Goal: Task Accomplishment & Management: Use online tool/utility

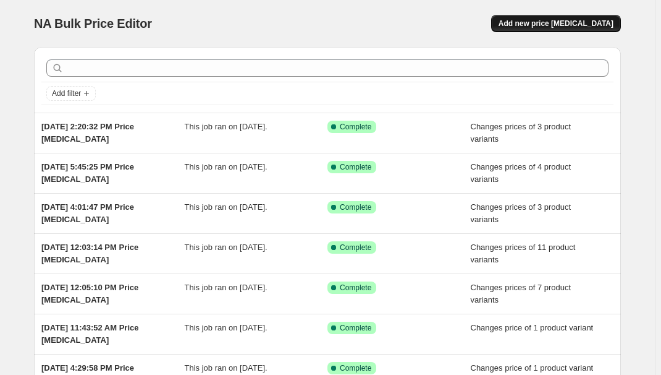
click at [552, 27] on span "Add new price [MEDICAL_DATA]" at bounding box center [556, 24] width 115 height 10
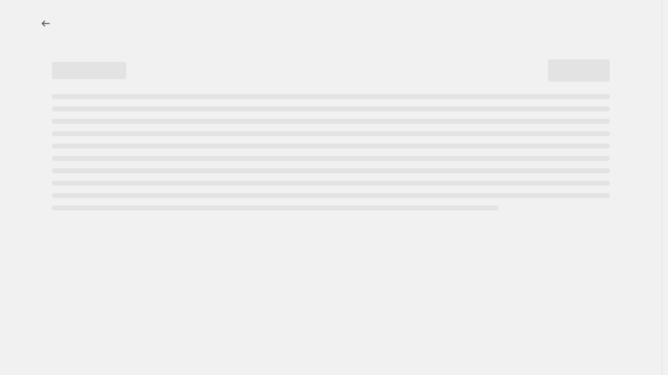
select select "percentage"
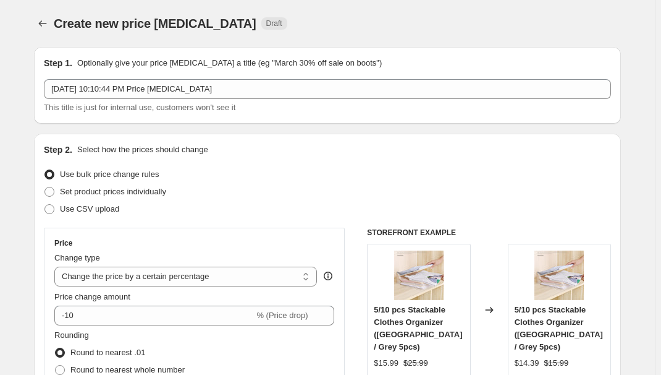
click at [111, 190] on span "Set product prices individually" at bounding box center [113, 191] width 106 height 9
click at [45, 187] on input "Set product prices individually" at bounding box center [45, 187] width 1 height 1
radio input "true"
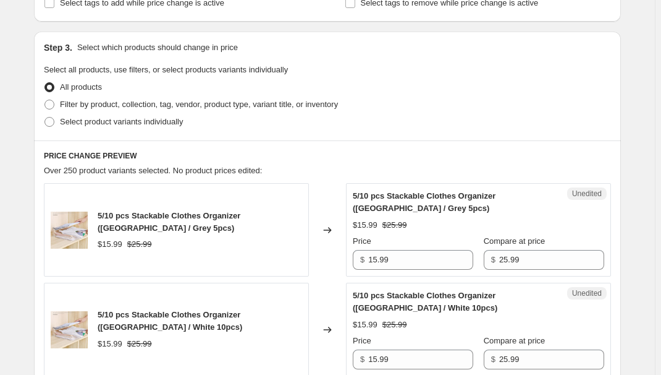
scroll to position [281, 0]
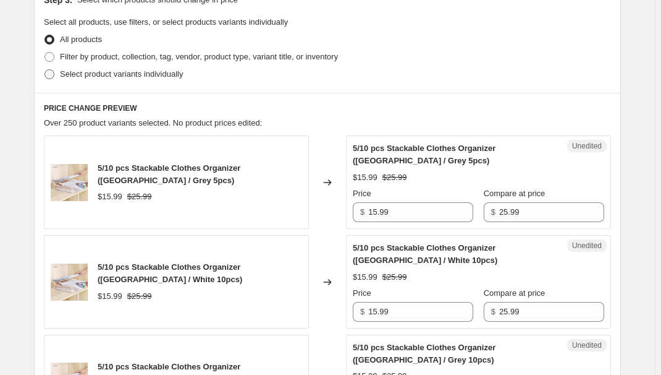
click at [150, 77] on span "Select product variants individually" at bounding box center [121, 73] width 123 height 9
click at [45, 70] on input "Select product variants individually" at bounding box center [45, 69] width 1 height 1
radio input "true"
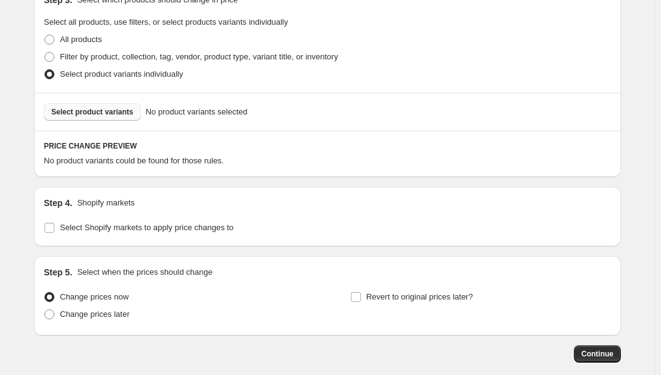
click at [100, 109] on span "Select product variants" at bounding box center [92, 112] width 82 height 10
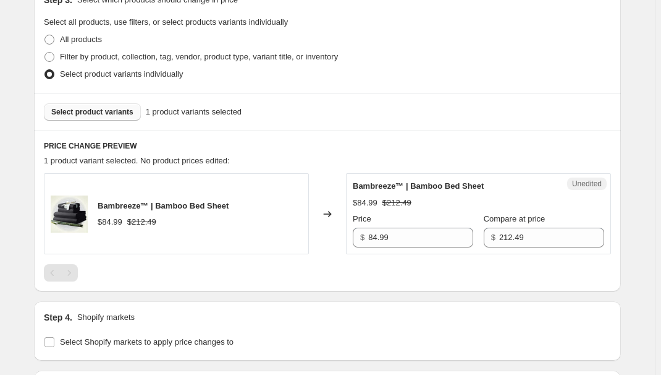
scroll to position [393, 0]
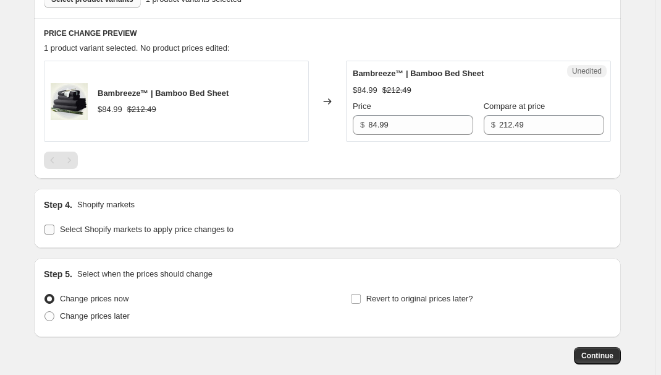
click at [115, 233] on span "Select Shopify markets to apply price changes to" at bounding box center [147, 228] width 174 height 9
click at [54, 233] on input "Select Shopify markets to apply price changes to" at bounding box center [50, 229] width 10 height 10
checkbox input "true"
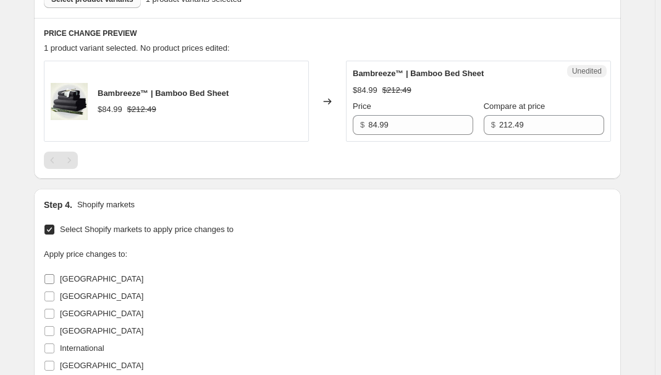
drag, startPoint x: 56, startPoint y: 279, endPoint x: 78, endPoint y: 274, distance: 22.3
click at [54, 279] on input "[GEOGRAPHIC_DATA]" at bounding box center [50, 279] width 10 height 10
checkbox input "true"
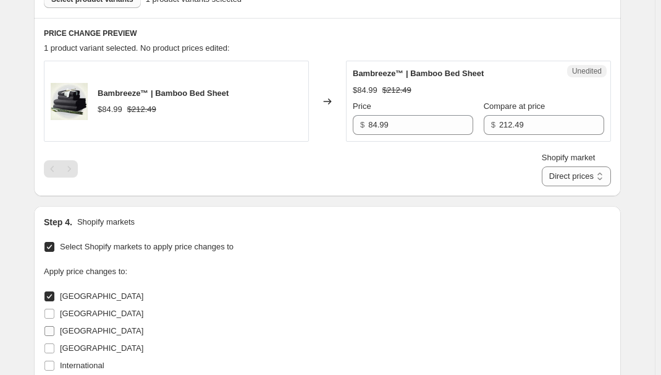
click at [75, 331] on span "[GEOGRAPHIC_DATA]" at bounding box center [101, 330] width 83 height 9
click at [54, 331] on input "[GEOGRAPHIC_DATA]" at bounding box center [50, 331] width 10 height 10
checkbox input "true"
click at [69, 348] on span "[GEOGRAPHIC_DATA]" at bounding box center [101, 347] width 83 height 9
click at [54, 348] on input "[GEOGRAPHIC_DATA]" at bounding box center [50, 348] width 10 height 10
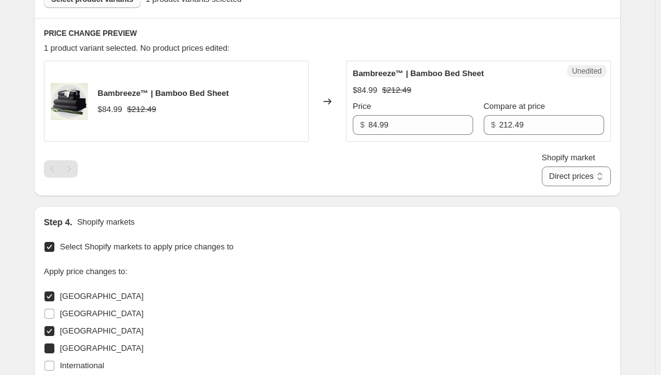
checkbox input "true"
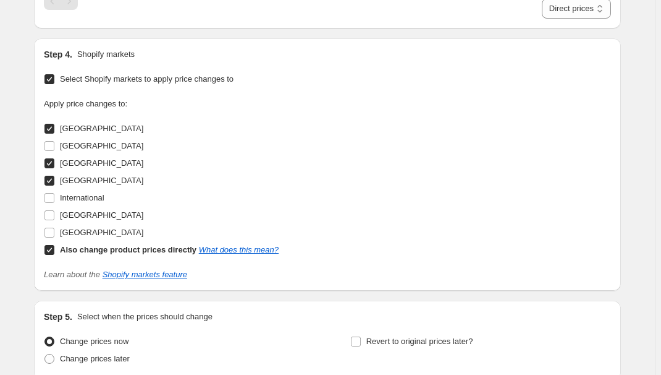
scroll to position [562, 0]
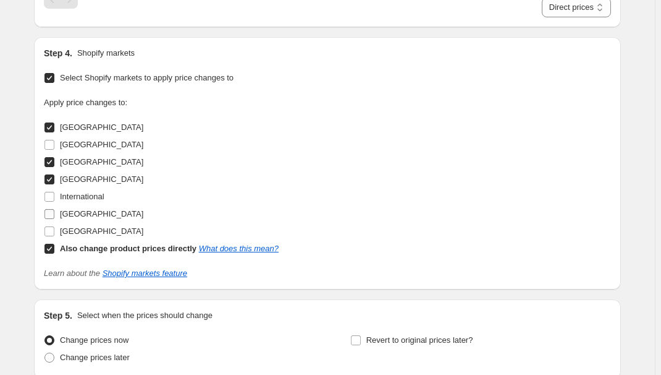
click at [83, 214] on span "[GEOGRAPHIC_DATA]" at bounding box center [101, 213] width 83 height 9
click at [54, 214] on input "[GEOGRAPHIC_DATA]" at bounding box center [50, 214] width 10 height 10
checkbox input "true"
click at [77, 247] on b "Also change product prices directly" at bounding box center [128, 248] width 137 height 9
click at [54, 247] on input "Also change product prices directly What does this mean?" at bounding box center [50, 249] width 10 height 10
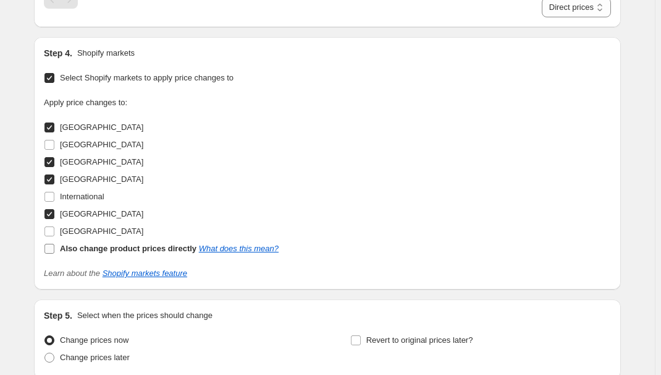
checkbox input "false"
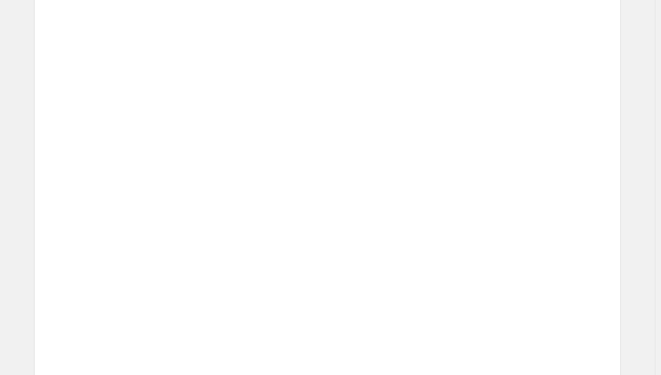
click at [506, 215] on div "Price $ 53.15 Compare at price $ 59.05" at bounding box center [499, 210] width 211 height 35
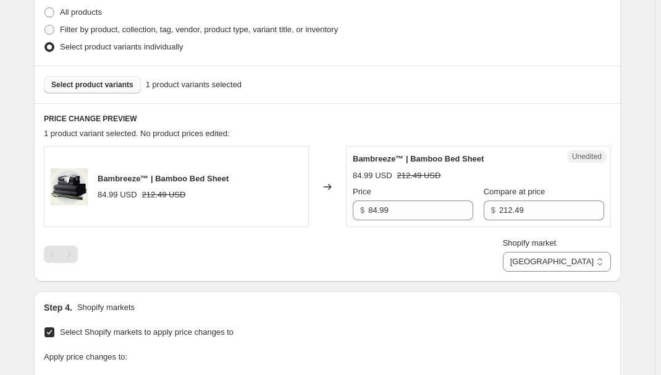
scroll to position [393, 0]
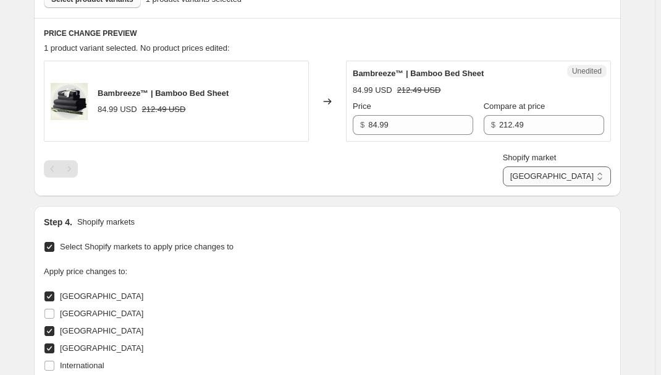
click at [578, 179] on select "[GEOGRAPHIC_DATA] [GEOGRAPHIC_DATA] [GEOGRAPHIC_DATA] [GEOGRAPHIC_DATA]" at bounding box center [557, 176] width 108 height 20
click at [561, 186] on select "[GEOGRAPHIC_DATA] [GEOGRAPHIC_DATA] [GEOGRAPHIC_DATA] [GEOGRAPHIC_DATA]" at bounding box center [557, 176] width 108 height 20
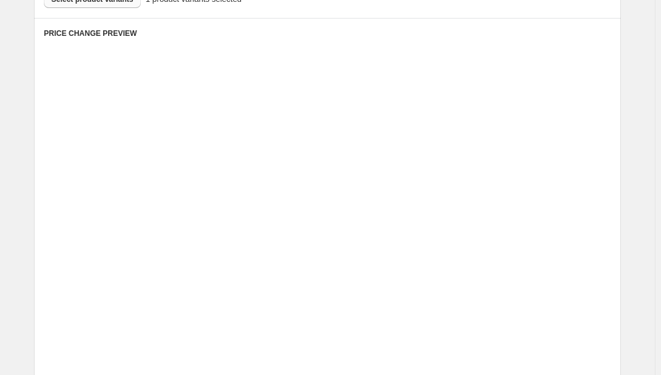
click at [512, 221] on div "Unedited Placeholder 53.15 USD 59.05 USD Price $ 53.15 Compare at price $ 59.05" at bounding box center [478, 188] width 265 height 81
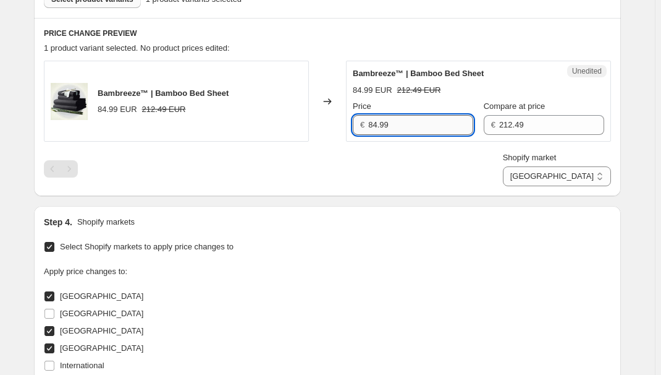
click at [401, 121] on input "84.99" at bounding box center [420, 125] width 105 height 20
click at [524, 127] on input "212.49" at bounding box center [551, 125] width 105 height 20
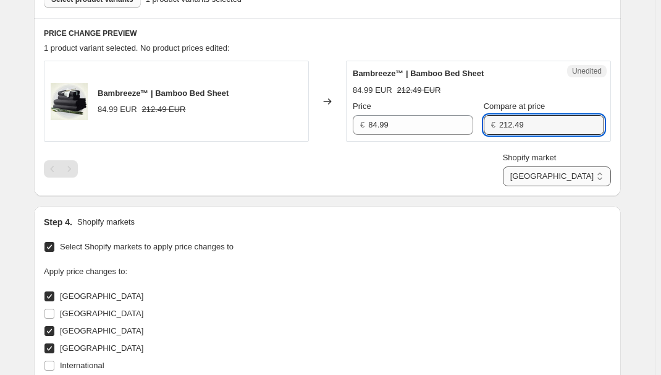
click at [590, 164] on div "Shopify market [GEOGRAPHIC_DATA] [GEOGRAPHIC_DATA] [GEOGRAPHIC_DATA] [GEOGRAPHI…" at bounding box center [557, 168] width 108 height 35
click at [589, 176] on select "[GEOGRAPHIC_DATA] [GEOGRAPHIC_DATA] [GEOGRAPHIC_DATA] [GEOGRAPHIC_DATA]" at bounding box center [557, 176] width 108 height 20
click at [558, 186] on select "[GEOGRAPHIC_DATA] [GEOGRAPHIC_DATA] [GEOGRAPHIC_DATA] [GEOGRAPHIC_DATA]" at bounding box center [557, 176] width 108 height 20
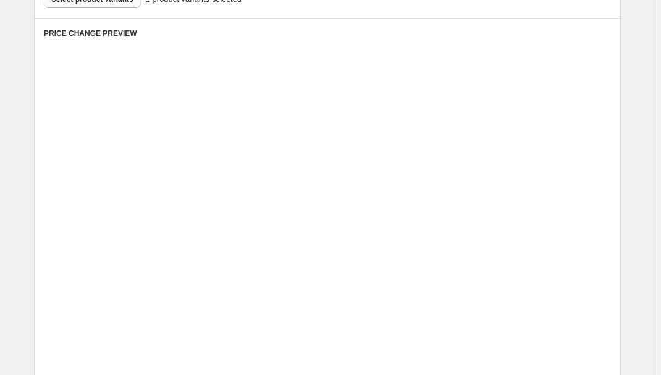
click at [425, 148] on div "Unedited Placeholder 53.15 EUR 59.05 EUR Price € 53.15 Compare at price € 59.05" at bounding box center [478, 188] width 265 height 81
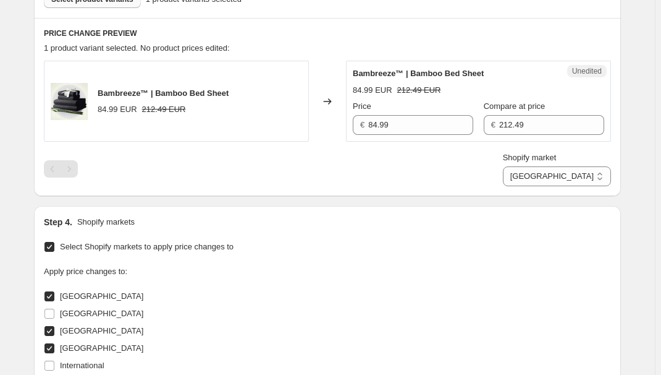
click at [398, 140] on div "Unedited Bambreeze™ | Bamboo Bed Sheet 84.99 EUR 212.49 EUR Price € 84.99 Compa…" at bounding box center [478, 101] width 265 height 81
click at [521, 129] on input "212.49" at bounding box center [551, 125] width 105 height 20
click at [579, 181] on select "[GEOGRAPHIC_DATA] [GEOGRAPHIC_DATA] [GEOGRAPHIC_DATA] [GEOGRAPHIC_DATA]" at bounding box center [557, 176] width 108 height 20
select select "7501644017"
click at [531, 186] on select "[GEOGRAPHIC_DATA] [GEOGRAPHIC_DATA] [GEOGRAPHIC_DATA] [GEOGRAPHIC_DATA]" at bounding box center [557, 176] width 108 height 20
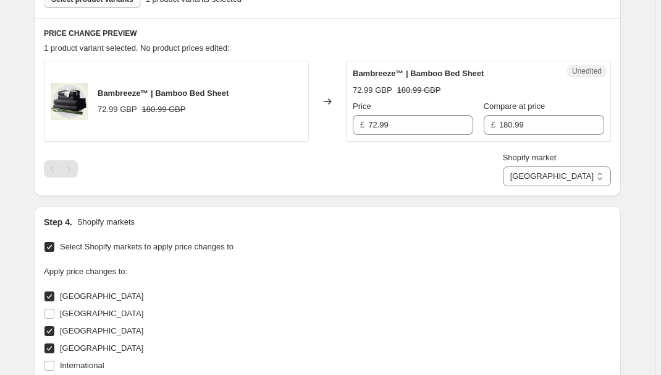
click at [383, 282] on div "Apply price changes to: [GEOGRAPHIC_DATA] [GEOGRAPHIC_DATA] [GEOGRAPHIC_DATA] […" at bounding box center [327, 345] width 567 height 161
click at [397, 124] on input "72.99" at bounding box center [420, 125] width 105 height 20
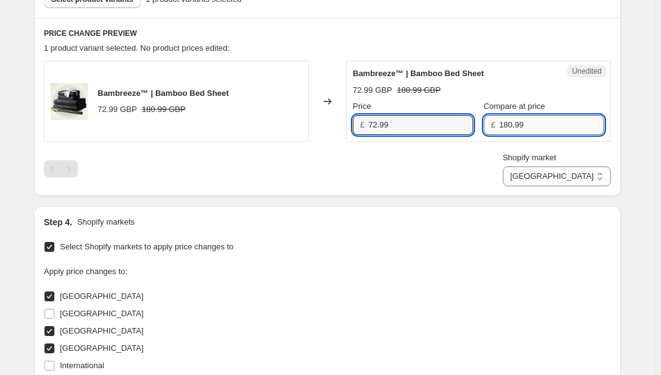
click at [503, 124] on input "180.99" at bounding box center [551, 125] width 105 height 20
